Goal: Task Accomplishment & Management: Manage account settings

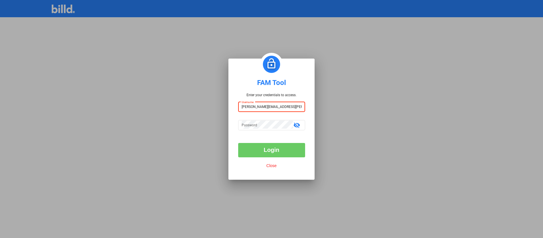
click at [264, 106] on input "[PERSON_NAME][EMAIL_ADDRESS][PERSON_NAME][DOMAIN_NAME]" at bounding box center [272, 106] width 60 height 8
paste input "billduser"
type input "billduser"
click at [256, 154] on button "Login" at bounding box center [271, 150] width 67 height 14
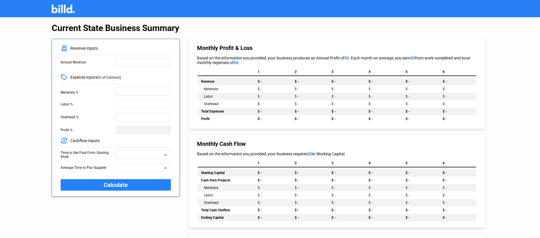
click at [236, 30] on div "Current State Business Summary" at bounding box center [296, 28] width 489 height 10
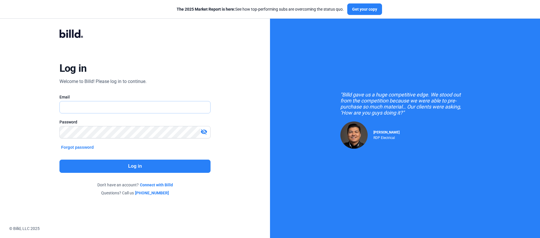
type input "[PERSON_NAME][EMAIL_ADDRESS][PERSON_NAME][DOMAIN_NAME]"
click at [92, 163] on button "Log in" at bounding box center [134, 166] width 151 height 13
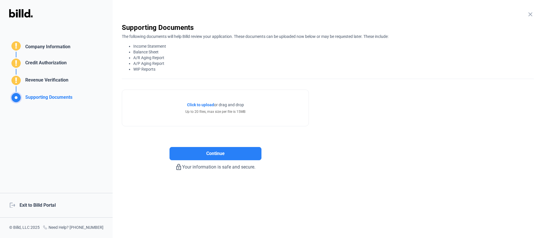
click at [527, 14] on mat-icon "close" at bounding box center [530, 14] width 7 height 7
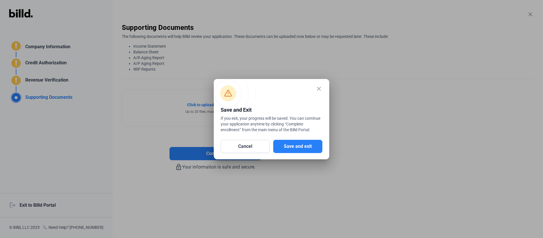
click at [308, 139] on div "Cancel Save and exit" at bounding box center [272, 144] width 102 height 18
click at [308, 143] on button "Save and exit" at bounding box center [297, 146] width 49 height 13
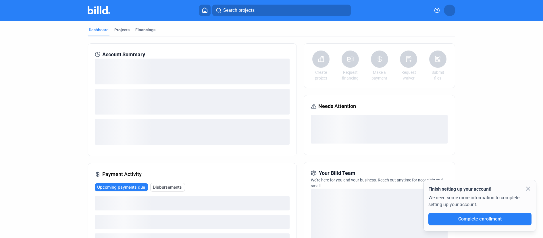
click at [453, 7] on button at bounding box center [449, 10] width 11 height 11
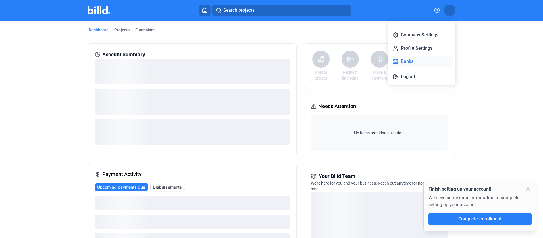
click at [413, 64] on button "Banks" at bounding box center [422, 61] width 63 height 11
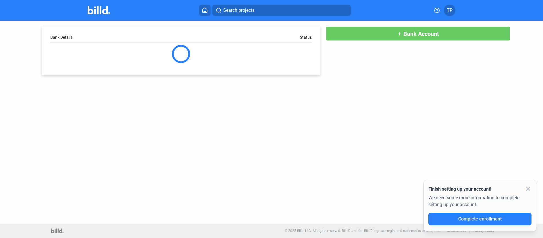
click at [427, 42] on div "Bank Details Status add Bank Account" at bounding box center [271, 48] width 489 height 55
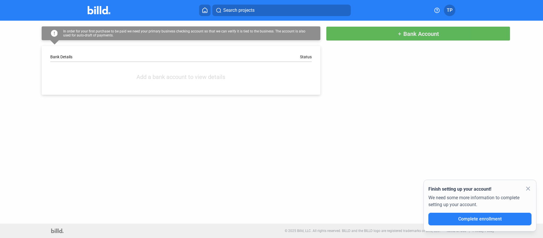
click at [429, 37] on button "add Bank Account" at bounding box center [418, 33] width 184 height 14
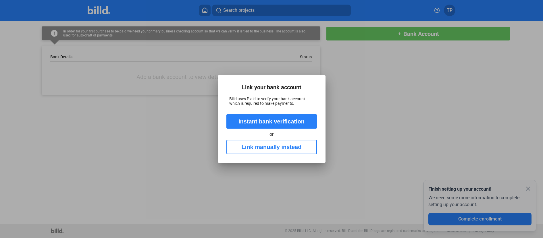
click at [263, 151] on button "Link manually instead" at bounding box center [271, 147] width 91 height 14
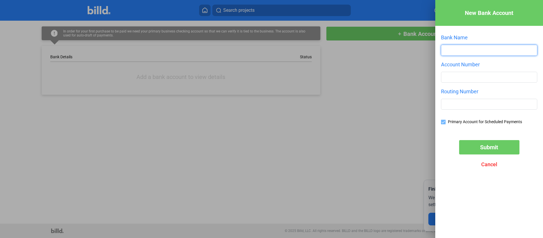
click at [462, 51] on input "text" at bounding box center [489, 50] width 96 height 10
